Goal: Information Seeking & Learning: Check status

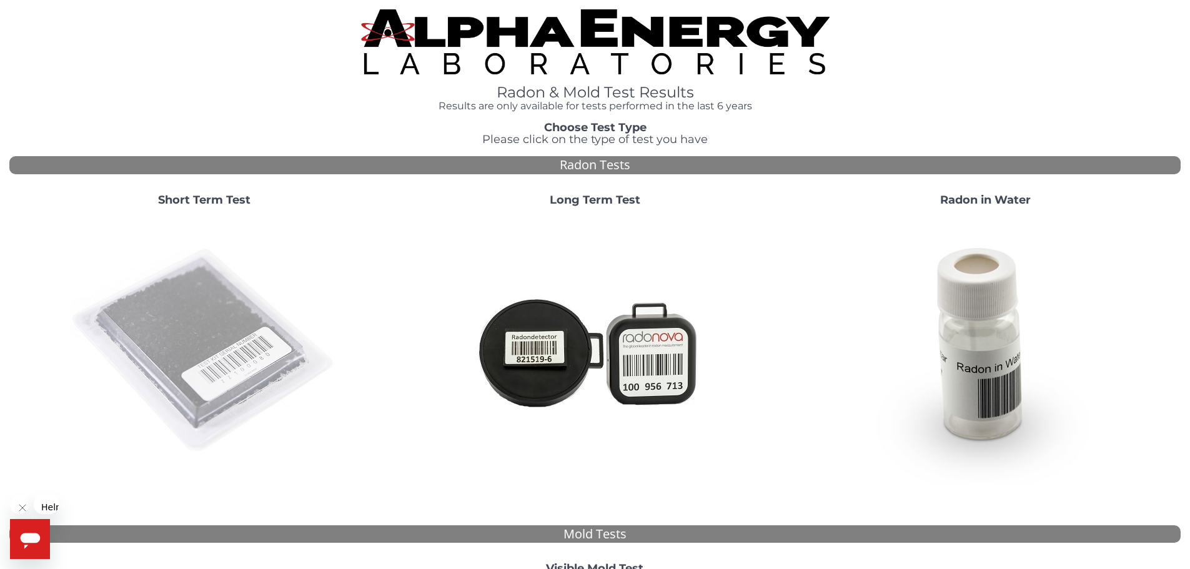
click at [256, 394] on img at bounding box center [204, 351] width 269 height 269
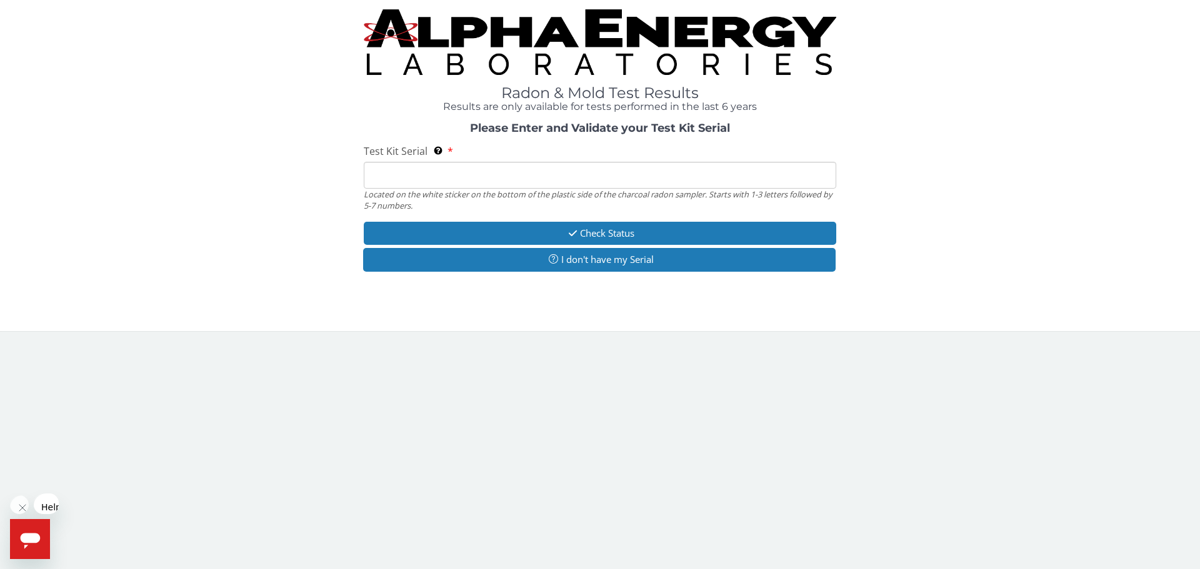
click at [459, 162] on input "Test Kit Serial Located on the white sticker on the bottom of the plastic side …" at bounding box center [600, 175] width 472 height 27
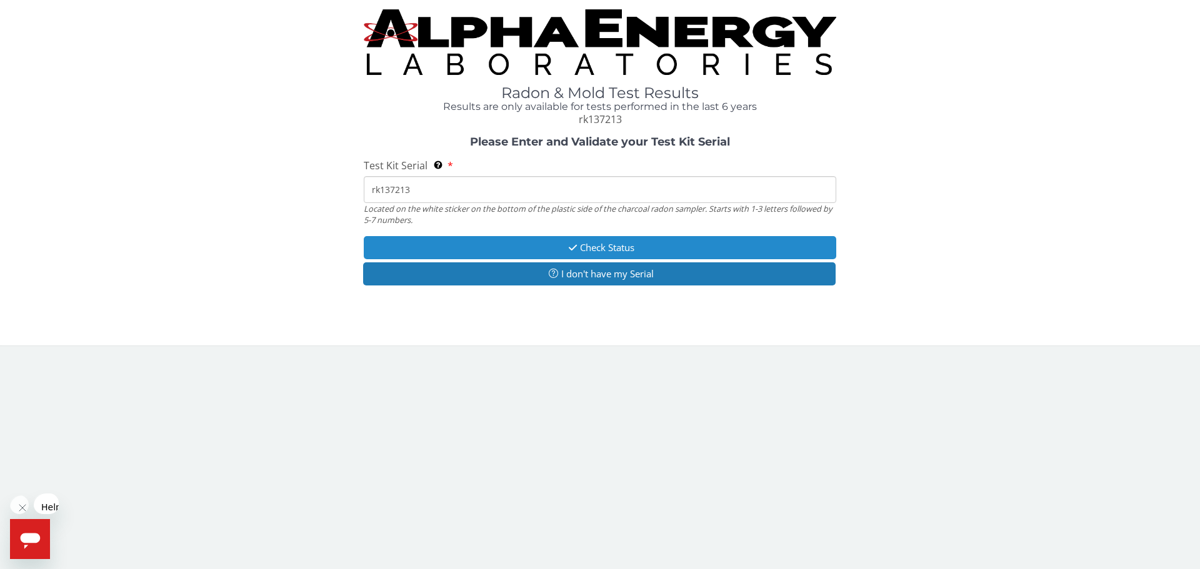
type input "rk137213"
click at [485, 236] on button "Check Status" at bounding box center [600, 247] width 472 height 23
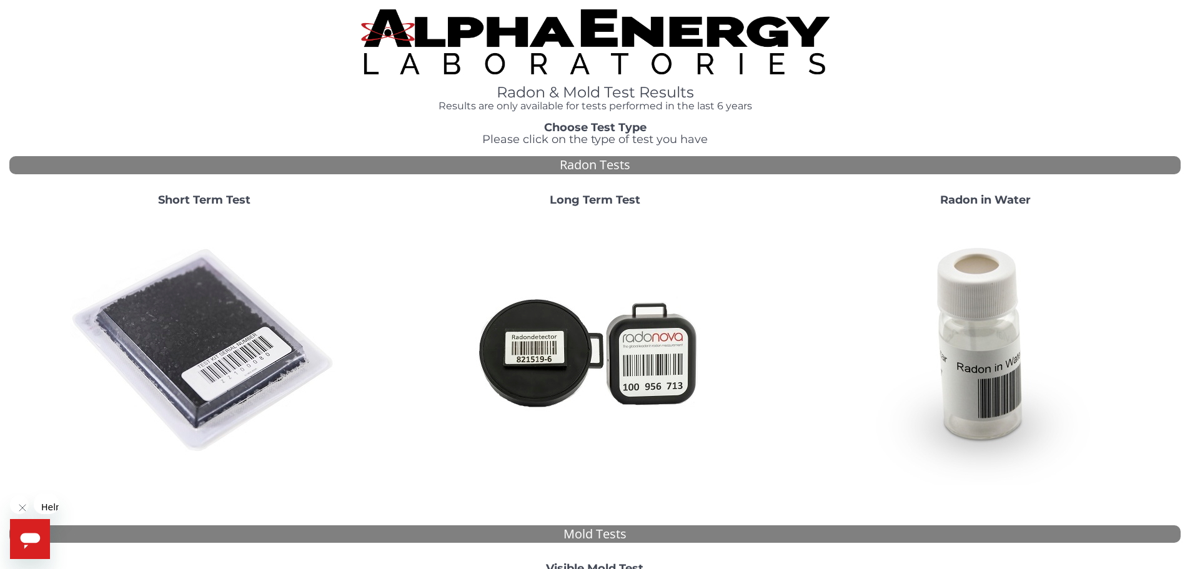
click at [233, 303] on img at bounding box center [204, 351] width 269 height 269
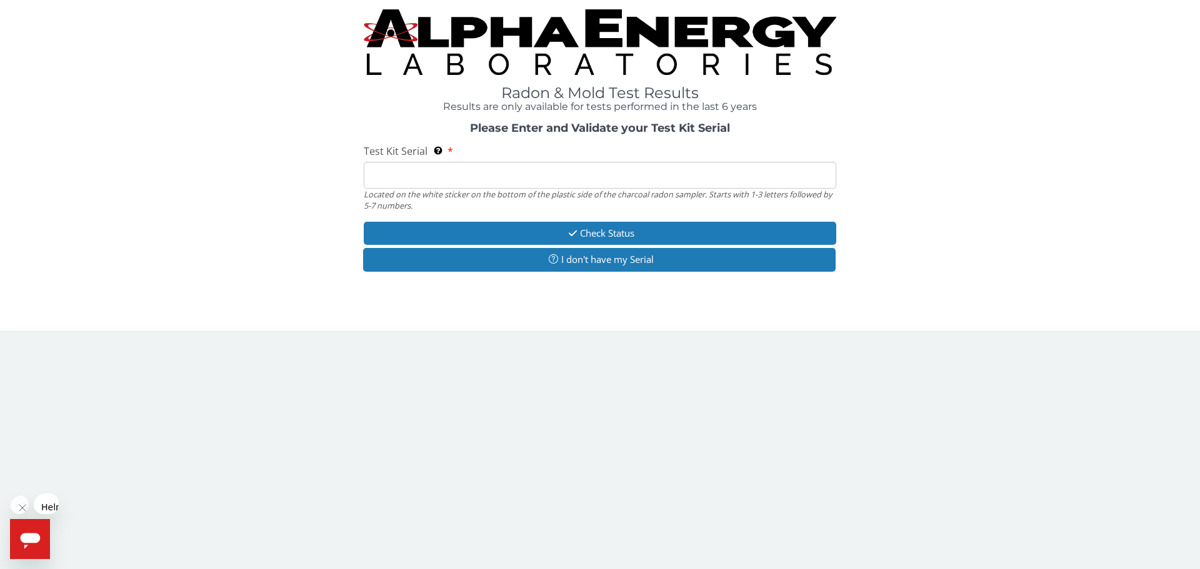
drag, startPoint x: 520, startPoint y: 157, endPoint x: 516, endPoint y: 149, distance: 8.9
click at [520, 162] on input "Test Kit Serial Located on the white sticker on the bottom of the plastic side …" at bounding box center [600, 175] width 472 height 27
click at [516, 162] on input "Test Kit Serial Located on the white sticker on the bottom of the plastic side …" at bounding box center [600, 175] width 472 height 27
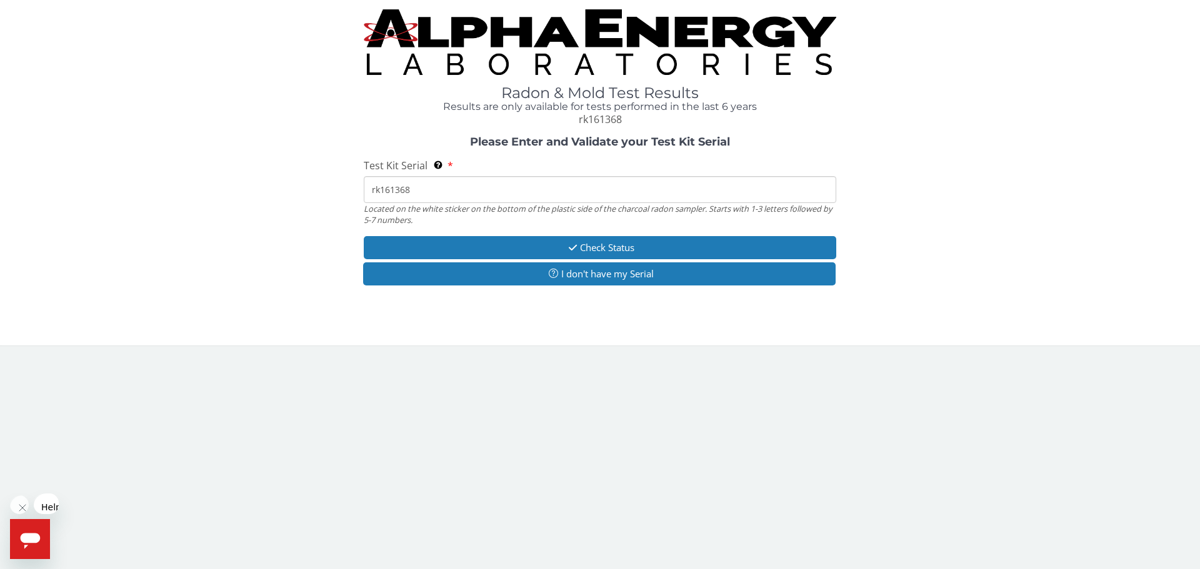
type input "rk161368"
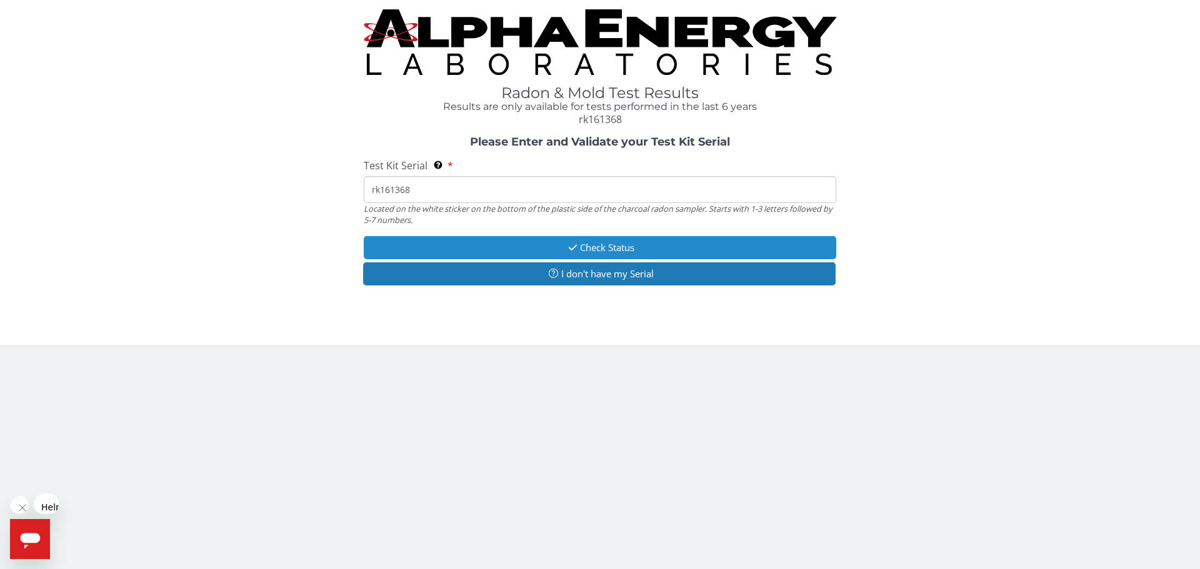
click at [588, 236] on button "Check Status" at bounding box center [600, 247] width 472 height 23
